Goal: Task Accomplishment & Management: Use online tool/utility

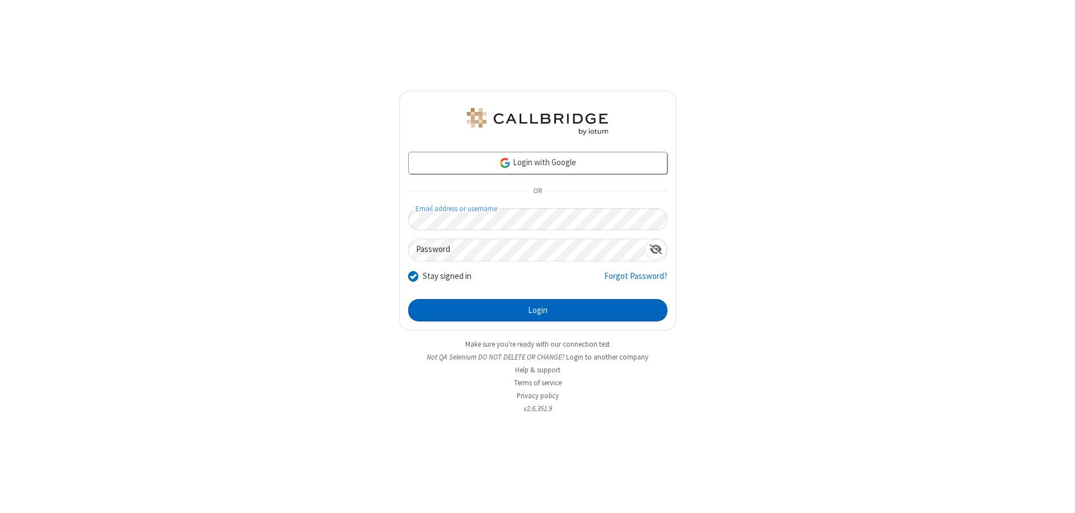
click at [537, 310] on button "Login" at bounding box center [537, 310] width 259 height 22
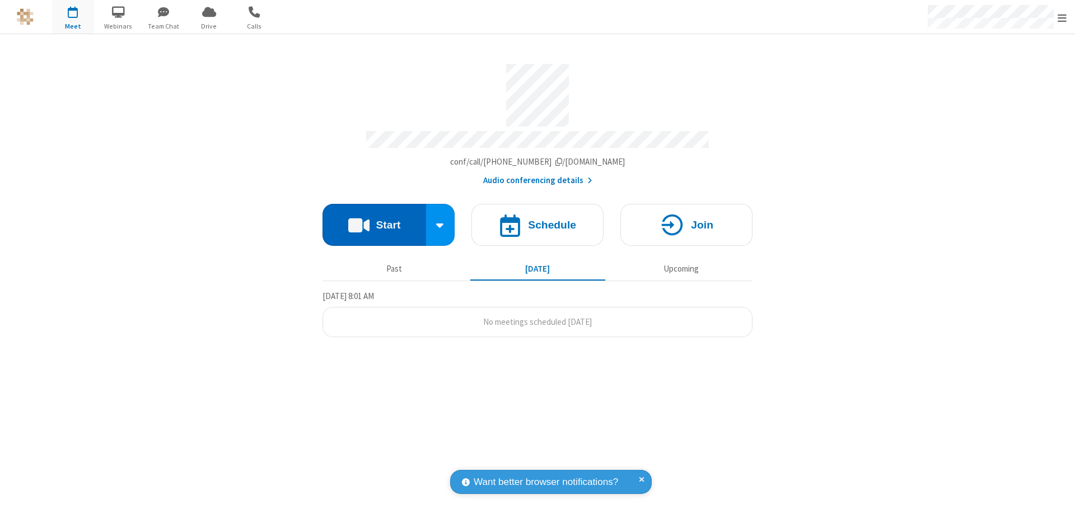
click at [374, 219] on button "Start" at bounding box center [374, 225] width 104 height 42
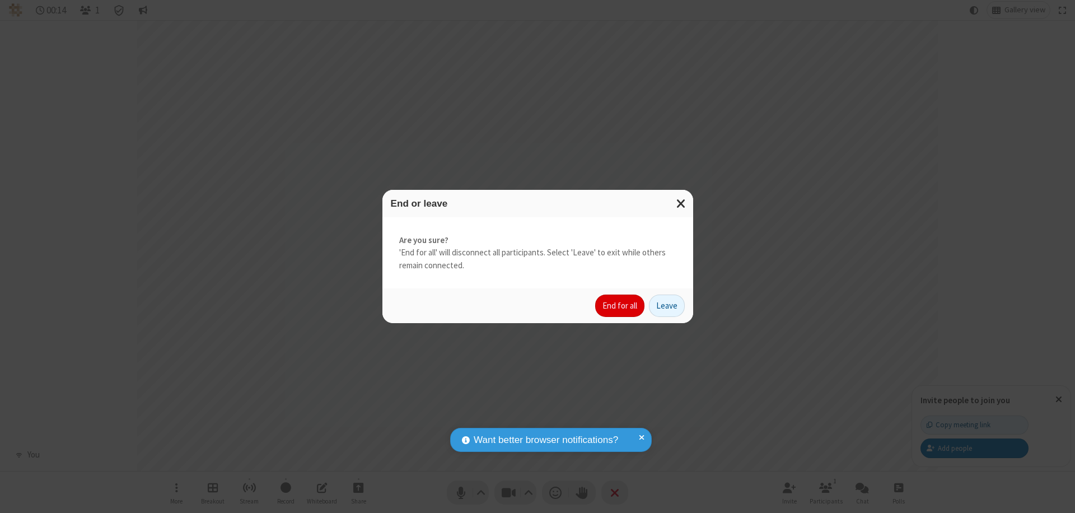
click at [620, 306] on button "End for all" at bounding box center [619, 305] width 49 height 22
